Goal: Task Accomplishment & Management: Complete application form

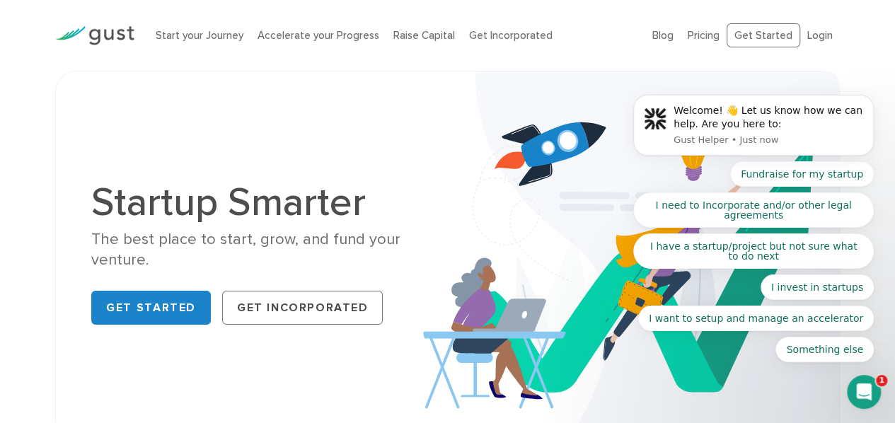
drag, startPoint x: 1355, startPoint y: -93, endPoint x: 746, endPoint y: 29, distance: 621.1
click at [746, 29] on body "Welcome! 👋 Let us know how we can help. Are you here to: Gust Helper • Just now…" at bounding box center [753, 131] width 272 height 495
click at [756, 40] on body "Welcome! 👋 Let us know how we can help. Are you here to: Gust Helper • Just now…" at bounding box center [753, 131] width 272 height 495
click at [661, 34] on body "Welcome! 👋 Let us know how we can help. Are you here to: Gust Helper • Just now…" at bounding box center [753, 131] width 272 height 495
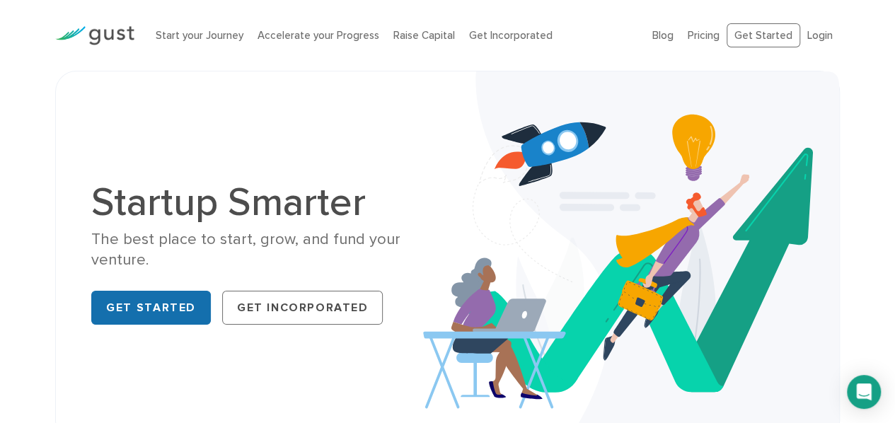
click at [201, 319] on link "Get Started" at bounding box center [151, 308] width 120 height 34
